Goal: Task Accomplishment & Management: Use online tool/utility

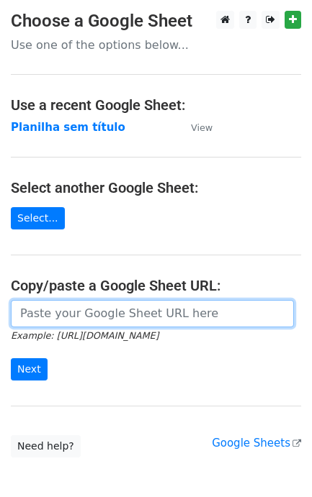
drag, startPoint x: 50, startPoint y: 312, endPoint x: 42, endPoint y: 325, distance: 15.6
click at [50, 310] on input "url" at bounding box center [152, 313] width 283 height 27
paste input "[URL][DOMAIN_NAME]"
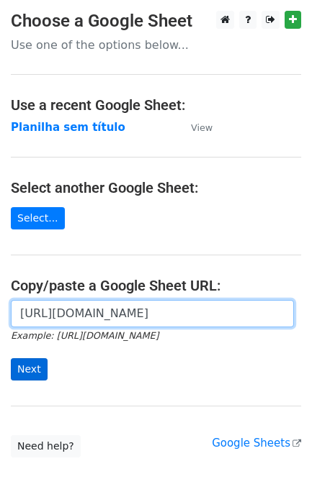
scroll to position [0, 317]
type input "[URL][DOMAIN_NAME]"
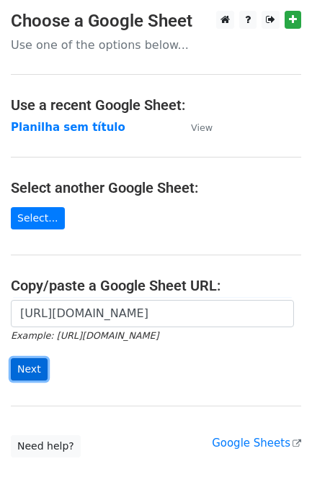
scroll to position [0, 0]
click at [26, 379] on input "Next" at bounding box center [29, 369] width 37 height 22
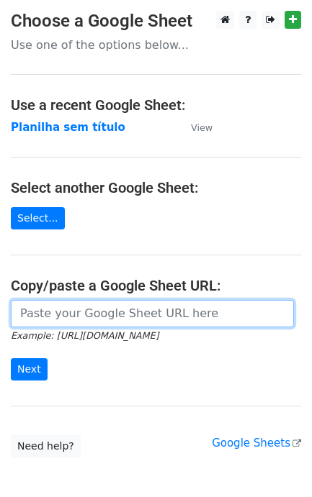
drag, startPoint x: 0, startPoint y: 0, endPoint x: 66, endPoint y: 327, distance: 334.1
click at [66, 327] on input "url" at bounding box center [152, 313] width 283 height 27
paste input "[URL][DOMAIN_NAME]"
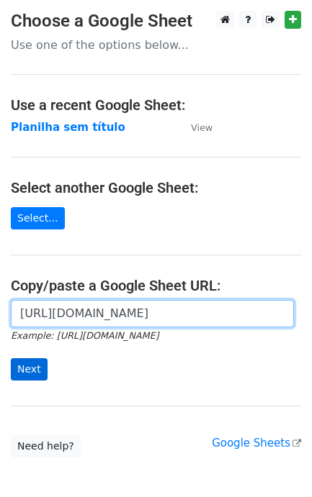
type input "[URL][DOMAIN_NAME]"
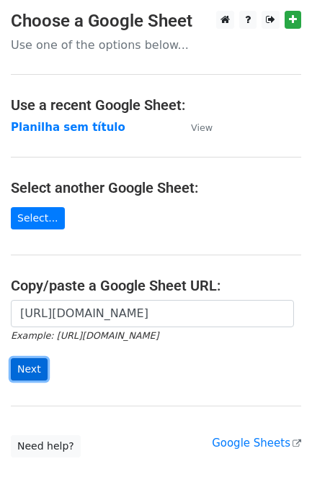
click at [37, 381] on input "Next" at bounding box center [29, 369] width 37 height 22
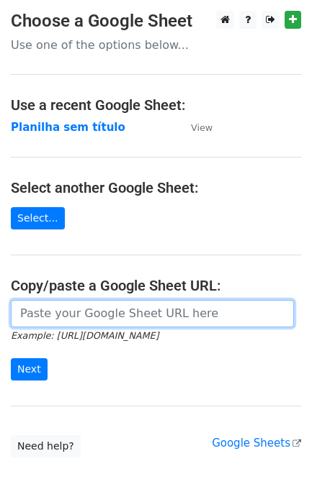
click at [87, 324] on input "url" at bounding box center [152, 313] width 283 height 27
paste input "[URL][DOMAIN_NAME]"
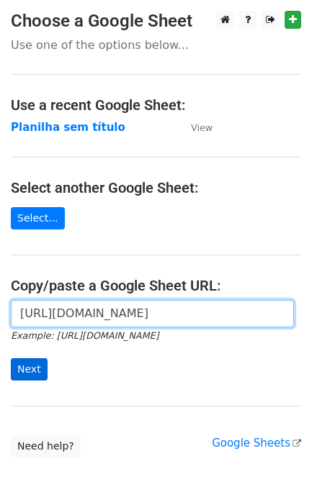
scroll to position [0, 317]
type input "[URL][DOMAIN_NAME]"
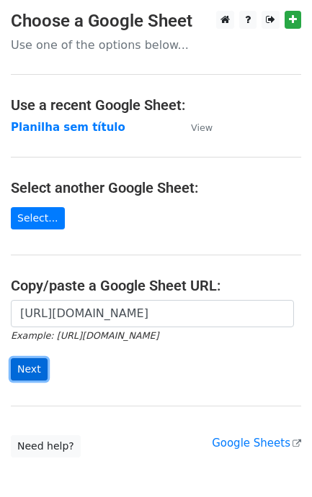
click at [30, 368] on input "Next" at bounding box center [29, 369] width 37 height 22
